Goal: Navigation & Orientation: Find specific page/section

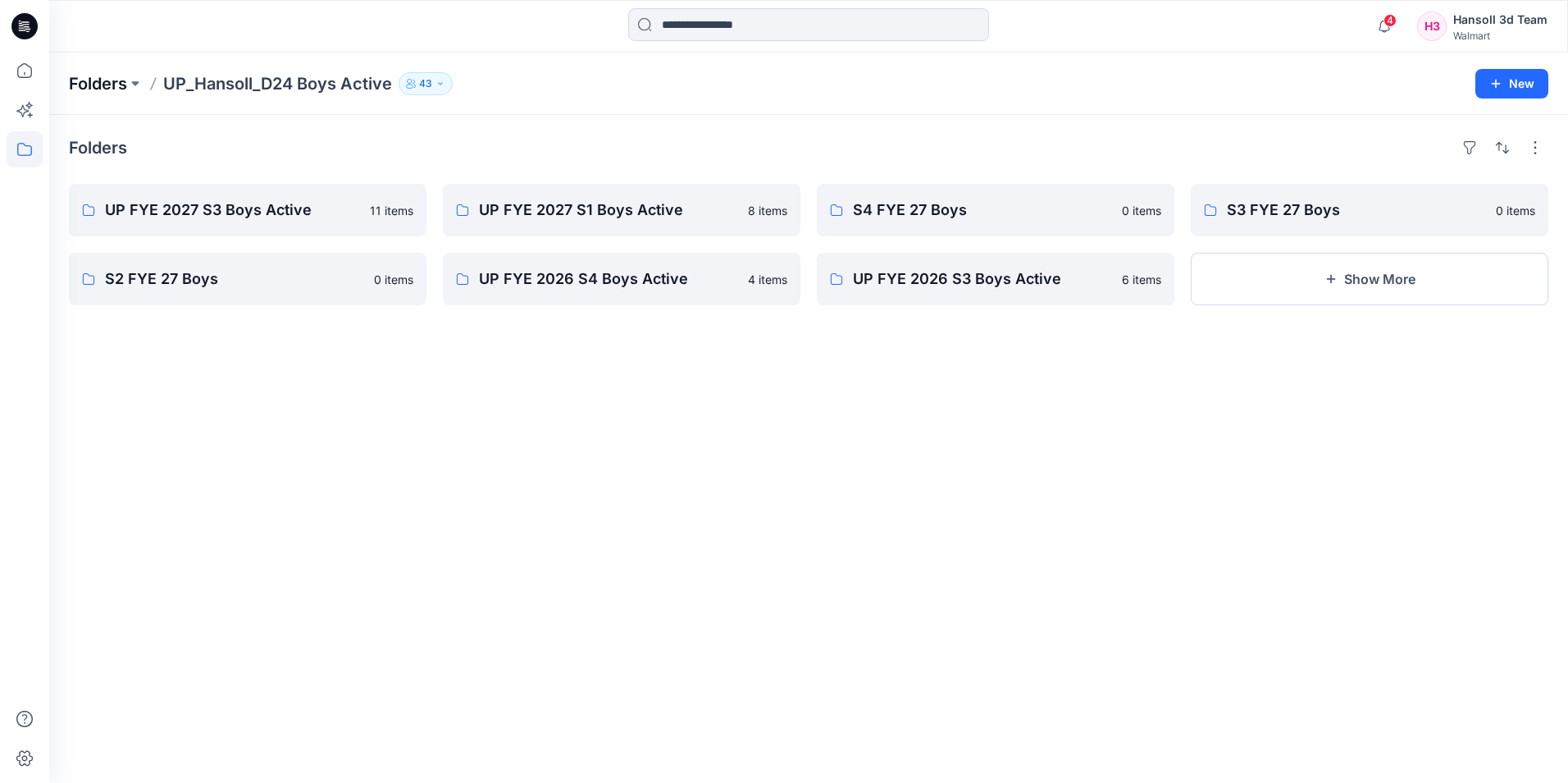
click at [105, 76] on p "Folders" at bounding box center [98, 83] width 58 height 23
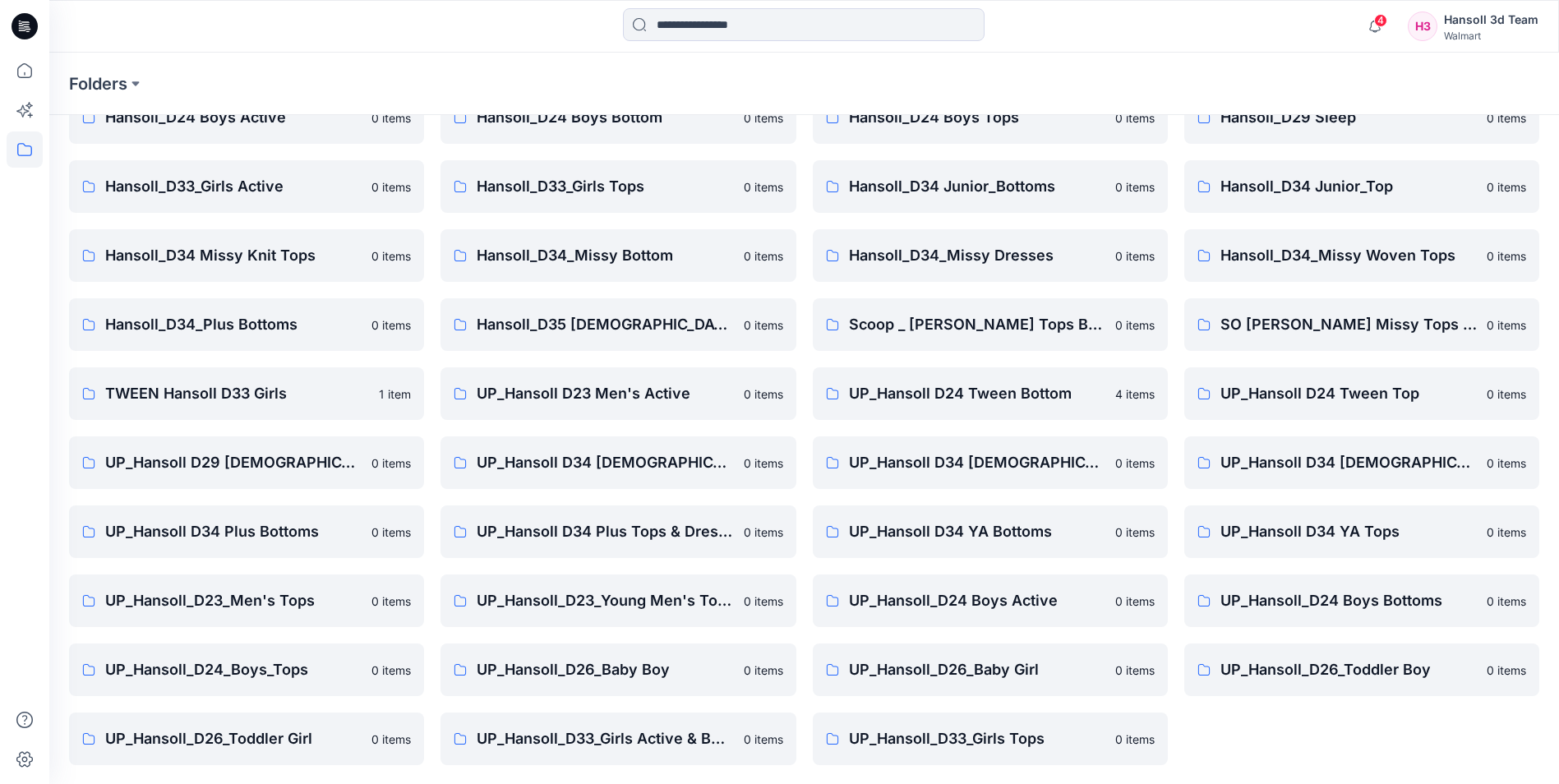
scroll to position [229, 0]
click at [644, 721] on link "UP_Hansoll_D33_Girls Active & Bottoms 0 items" at bounding box center [617, 737] width 355 height 52
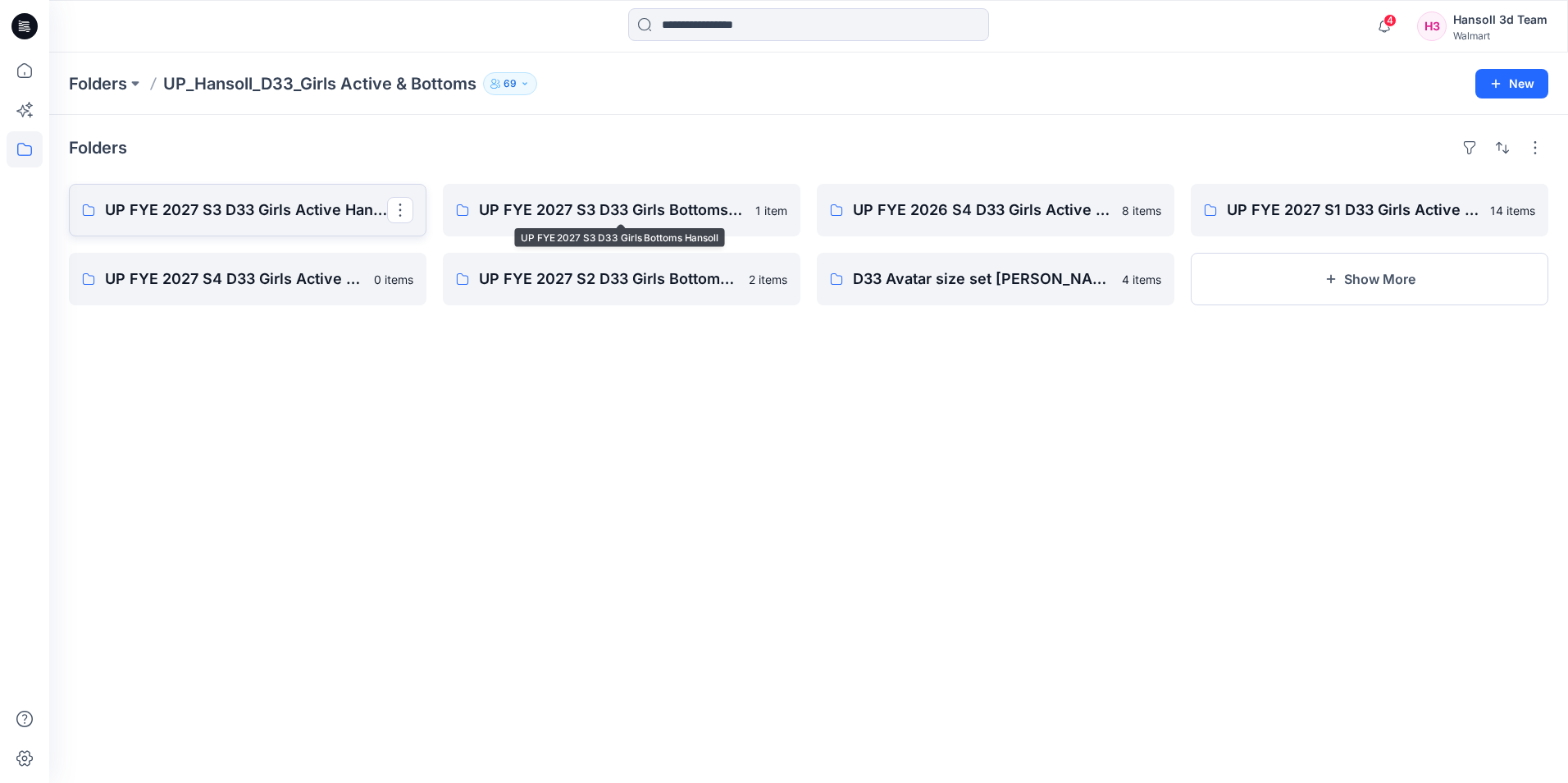
click at [273, 216] on p "UP FYE 2027 S3 D33 Girls Active Hansoll" at bounding box center [246, 210] width 282 height 23
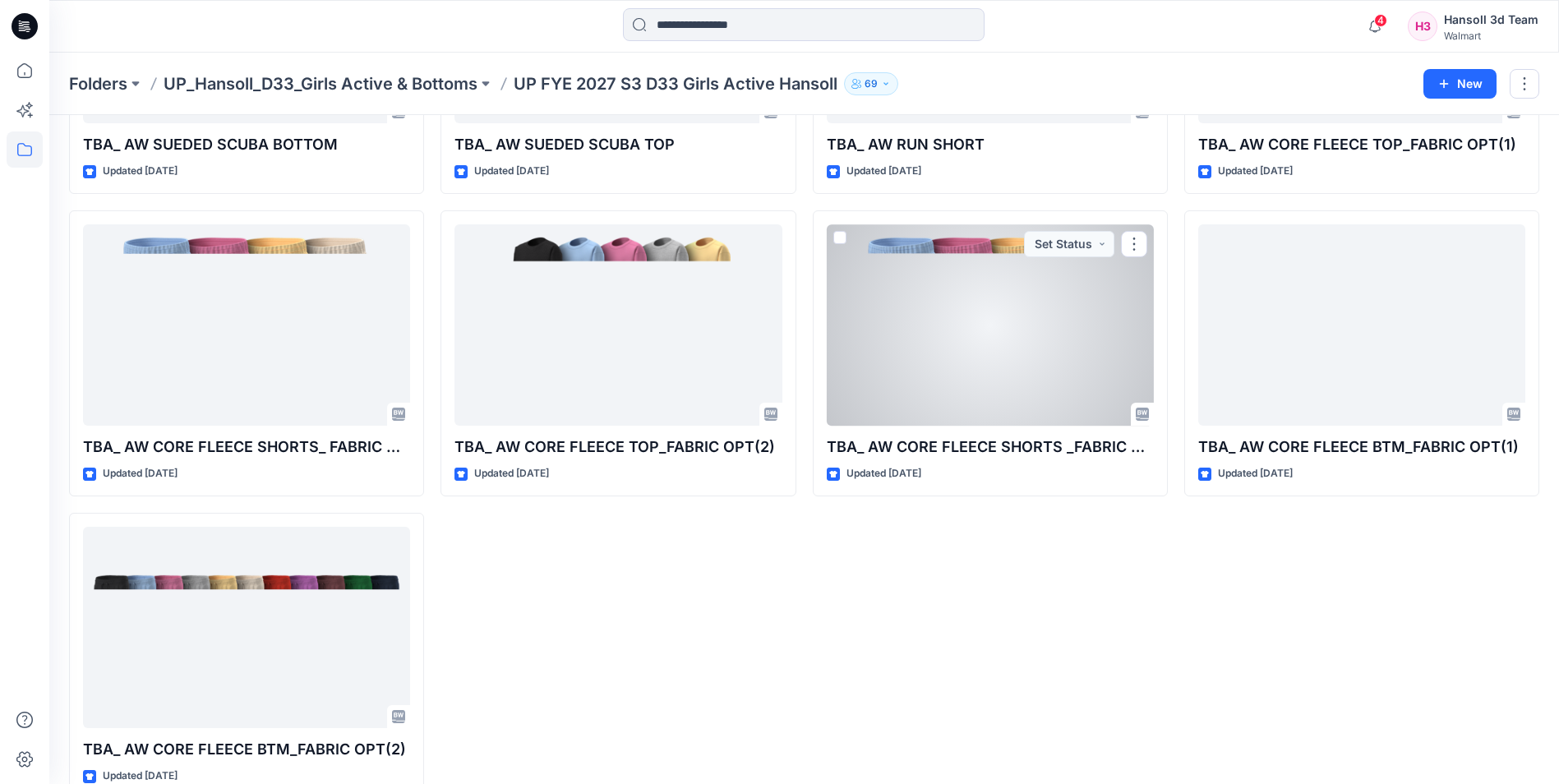
scroll to position [311, 0]
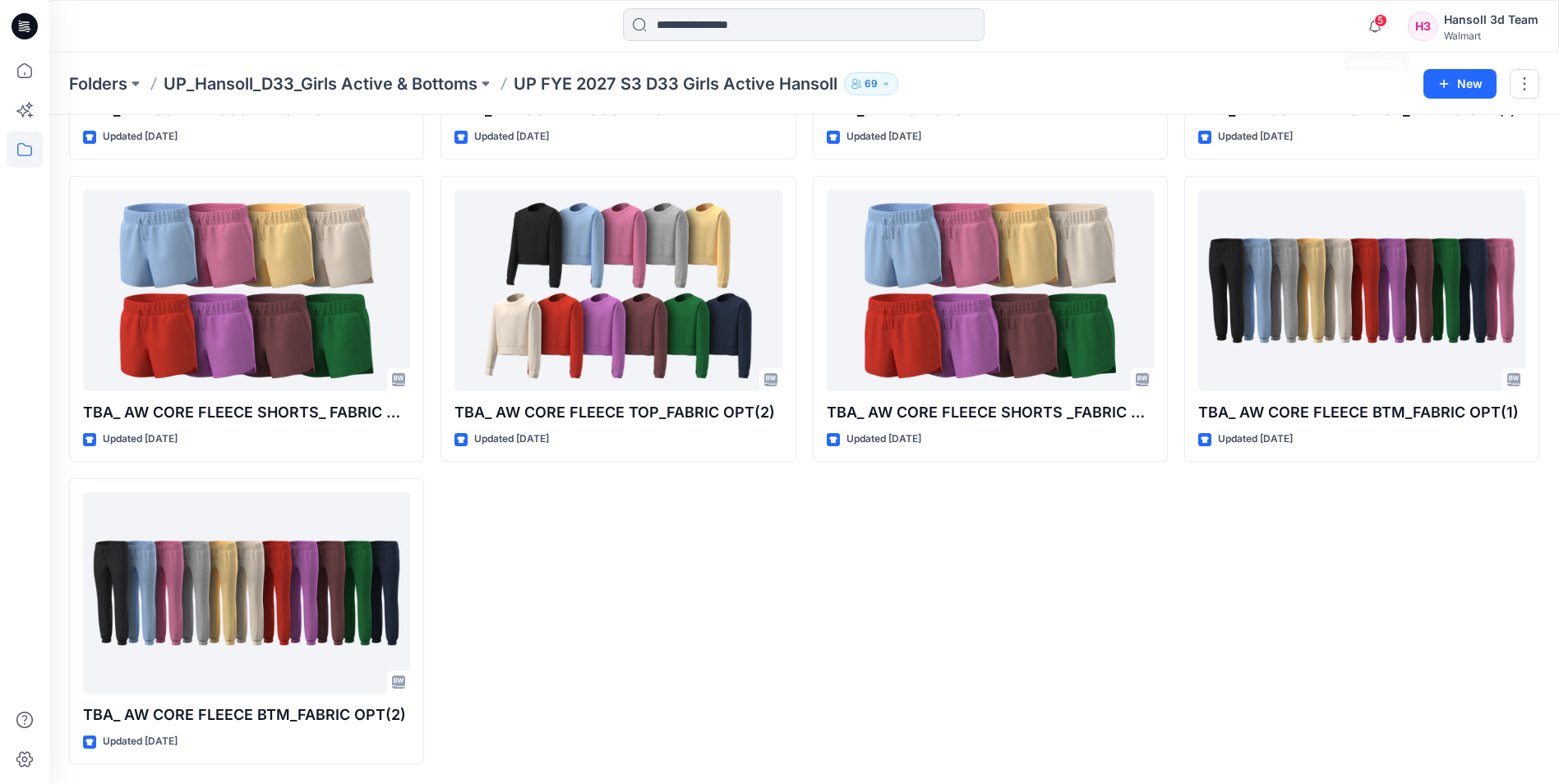
click at [1399, 25] on div "5 Notifications Your style 017813_ NB FLEECE JOGGER is ready 12 minutes ago You…" at bounding box center [1448, 26] width 180 height 36
click at [1386, 21] on span "5" at bounding box center [1380, 20] width 14 height 14
